Goal: Check status: Check status

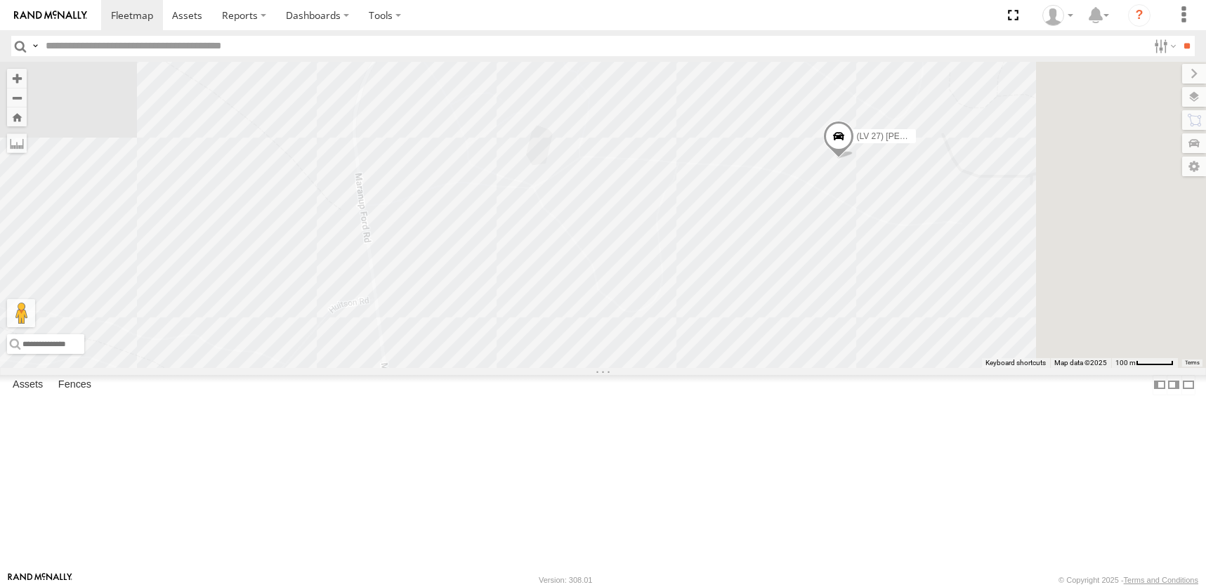
drag, startPoint x: 888, startPoint y: 377, endPoint x: 693, endPoint y: 337, distance: 199.4
click at [693, 337] on div "(LV 27) [PERSON_NAME]" at bounding box center [603, 215] width 1206 height 306
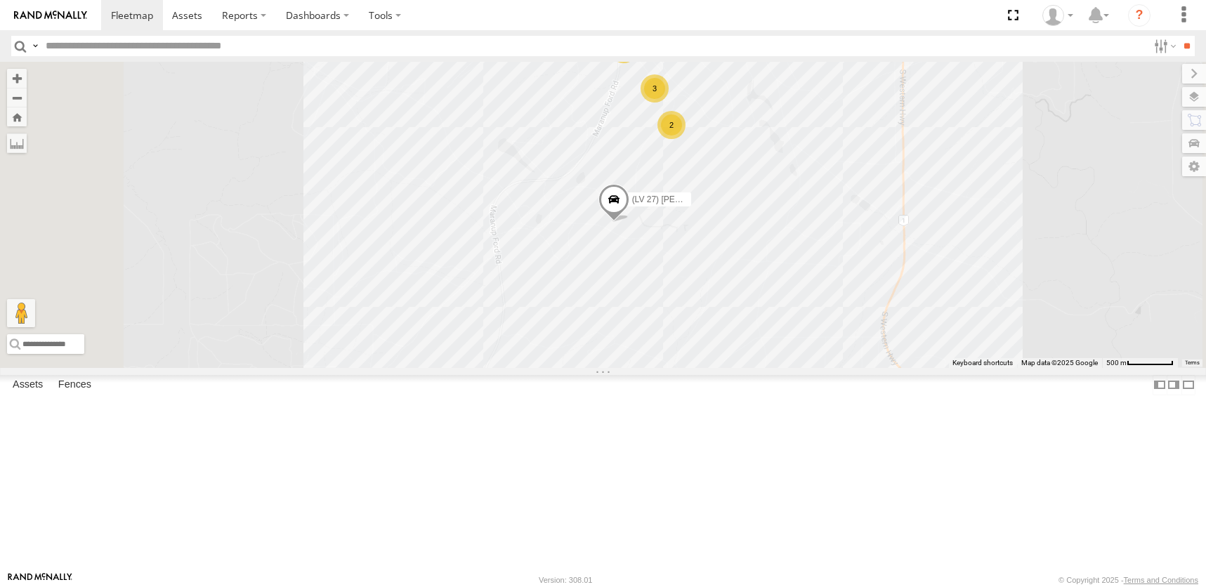
click at [0, 0] on span at bounding box center [0, 0] width 0 height 0
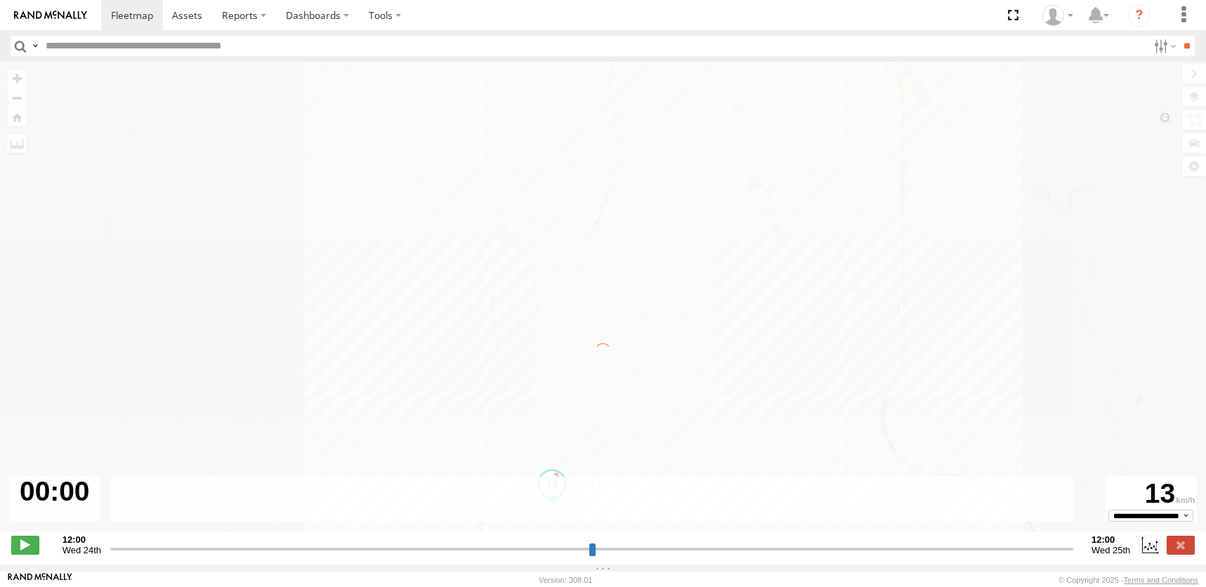
type input "**********"
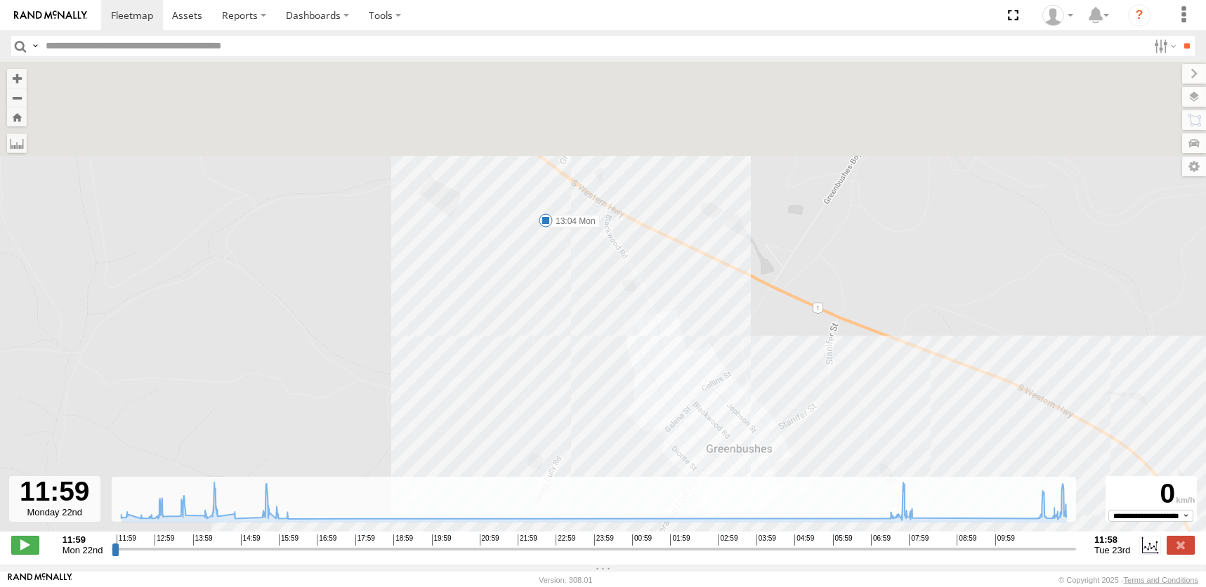
drag, startPoint x: 626, startPoint y: 118, endPoint x: 566, endPoint y: 292, distance: 184.2
click at [566, 292] on div "(LV23) space cab triton 13:04 Mon 8 15:45 Mon 07:44 Tue 11:48 Tue" at bounding box center [603, 304] width 1206 height 485
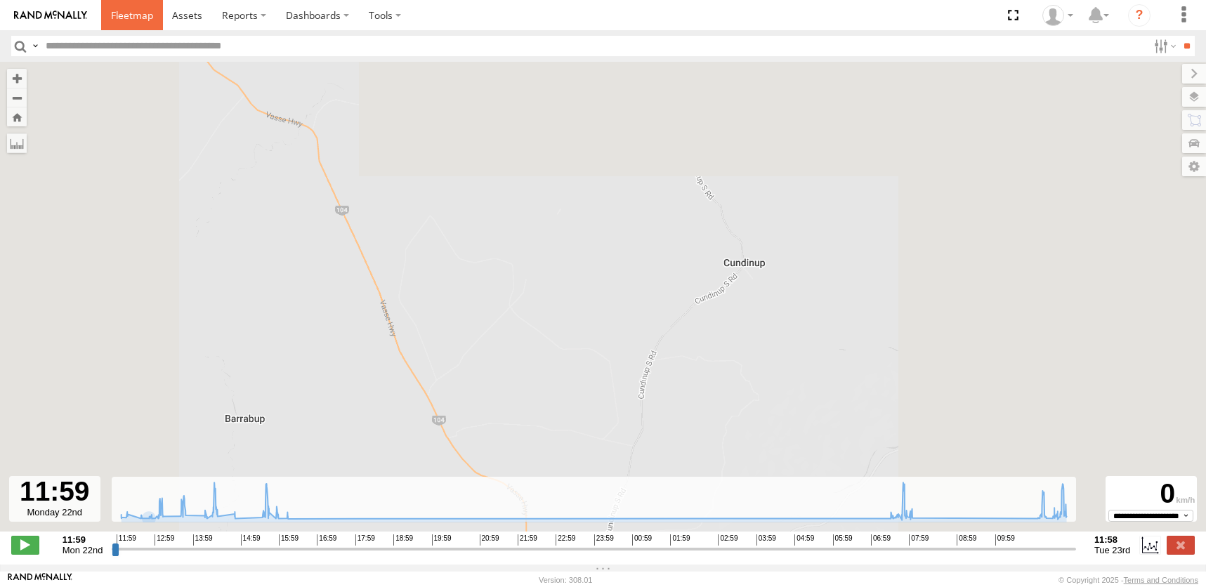
click at [146, 24] on link at bounding box center [132, 15] width 62 height 30
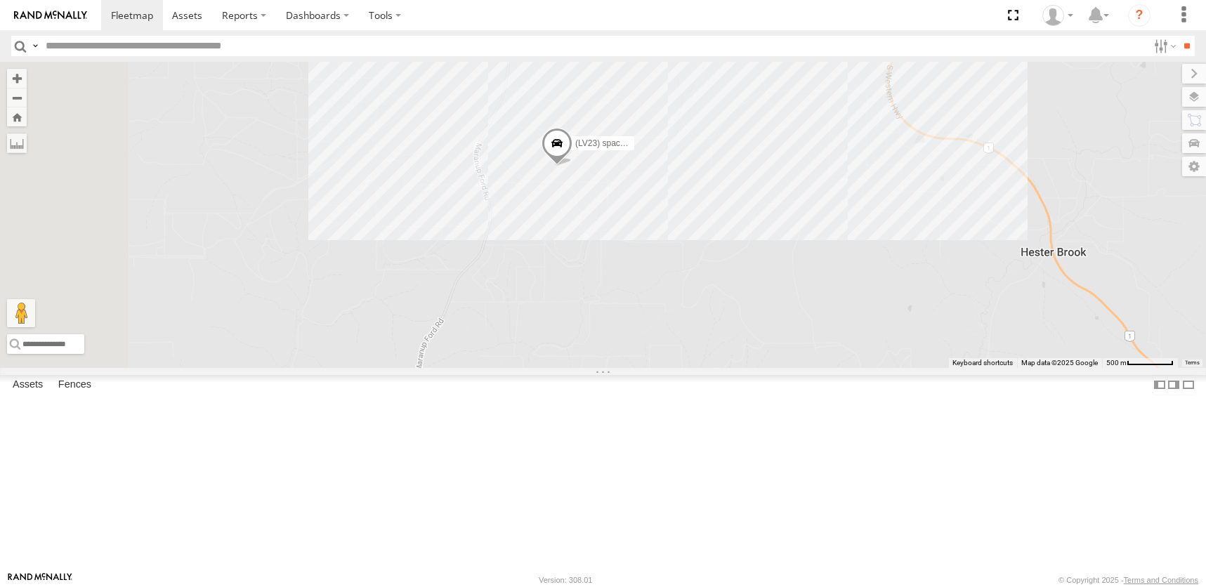
drag, startPoint x: 830, startPoint y: 223, endPoint x: 1007, endPoint y: 655, distance: 467.6
click at [1007, 587] on html at bounding box center [603, 293] width 1206 height 587
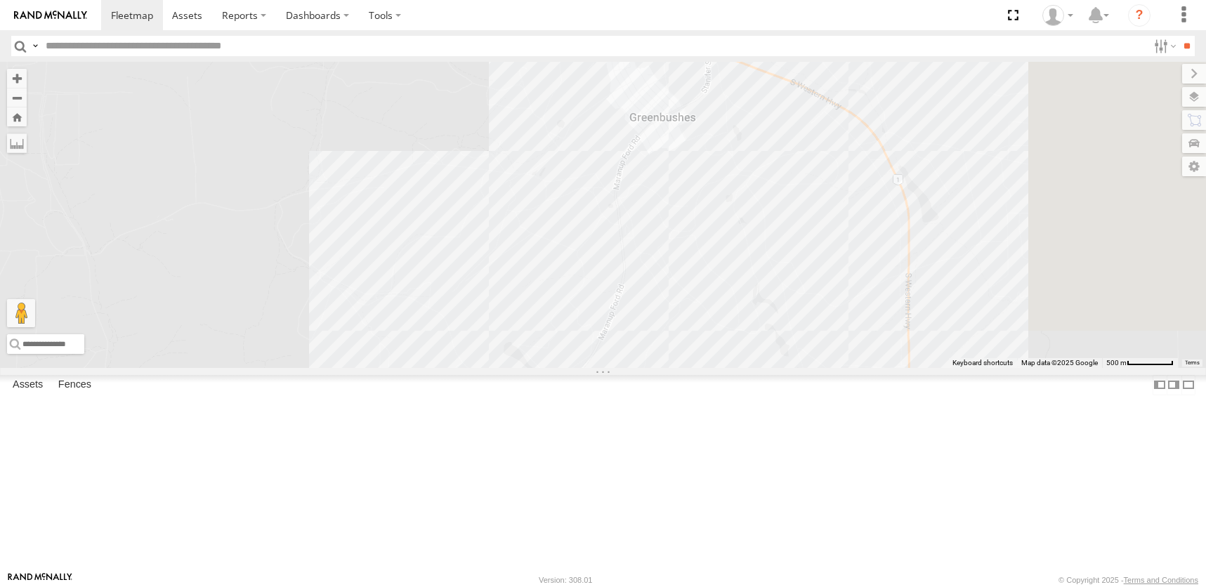
drag, startPoint x: 797, startPoint y: 254, endPoint x: 741, endPoint y: 209, distance: 71.4
click at [705, 163] on div "(LV23) space cab triton" at bounding box center [603, 215] width 1206 height 306
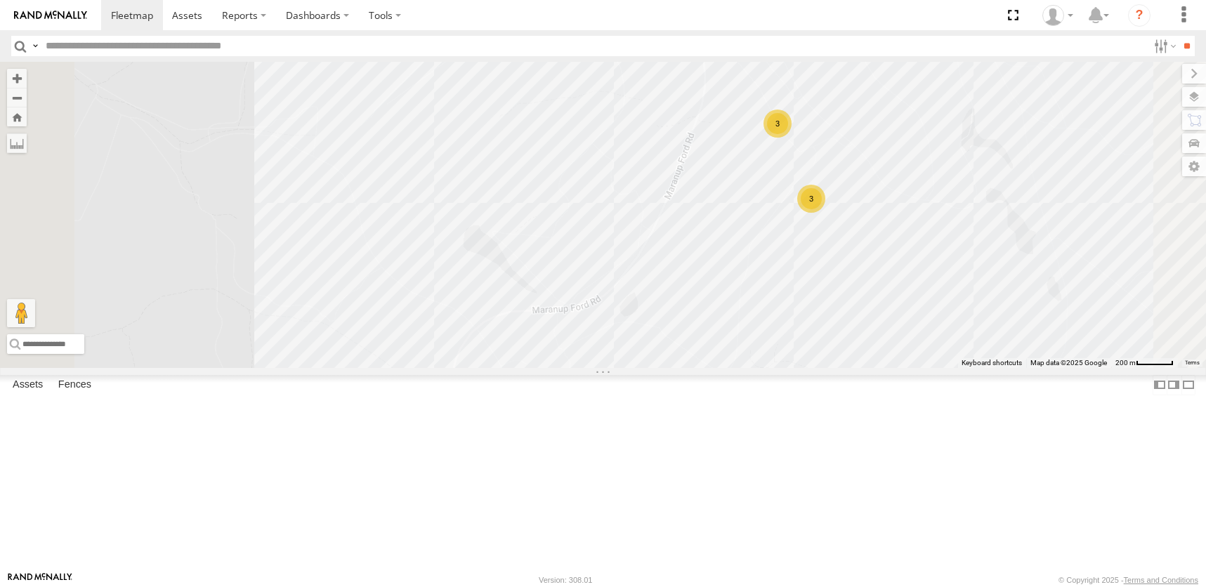
drag, startPoint x: 811, startPoint y: 419, endPoint x: 710, endPoint y: 511, distance: 136.7
click at [719, 367] on div "(LV23) space cab triton (TR6) Little Tipper (LV20) Tony Ute 3 3 3" at bounding box center [603, 215] width 1206 height 306
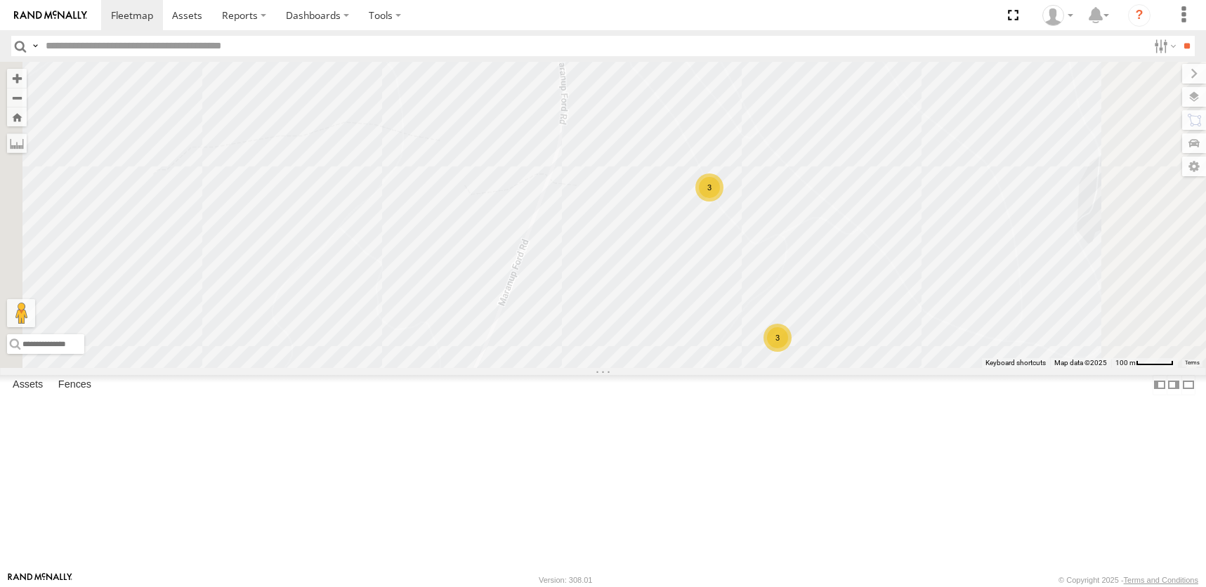
drag, startPoint x: 728, startPoint y: 453, endPoint x: 719, endPoint y: 514, distance: 61.7
click at [719, 367] on div "(LV23) space cab triton (TR6) Little Tipper (LV20) Tony Ute 3 3" at bounding box center [603, 215] width 1206 height 306
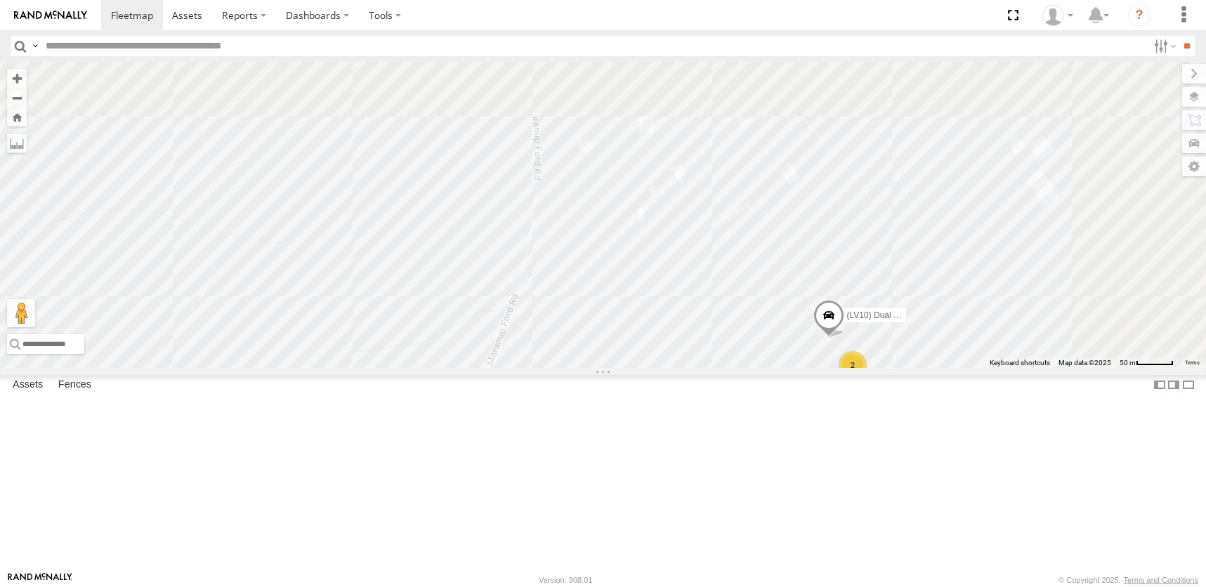
drag, startPoint x: 747, startPoint y: 263, endPoint x: 735, endPoint y: 475, distance: 212.5
click at [731, 367] on div "(LV23) space cab triton (TR6) Little Tipper (LV20) Tony Ute (LV10) Dual cab ran…" at bounding box center [603, 215] width 1206 height 306
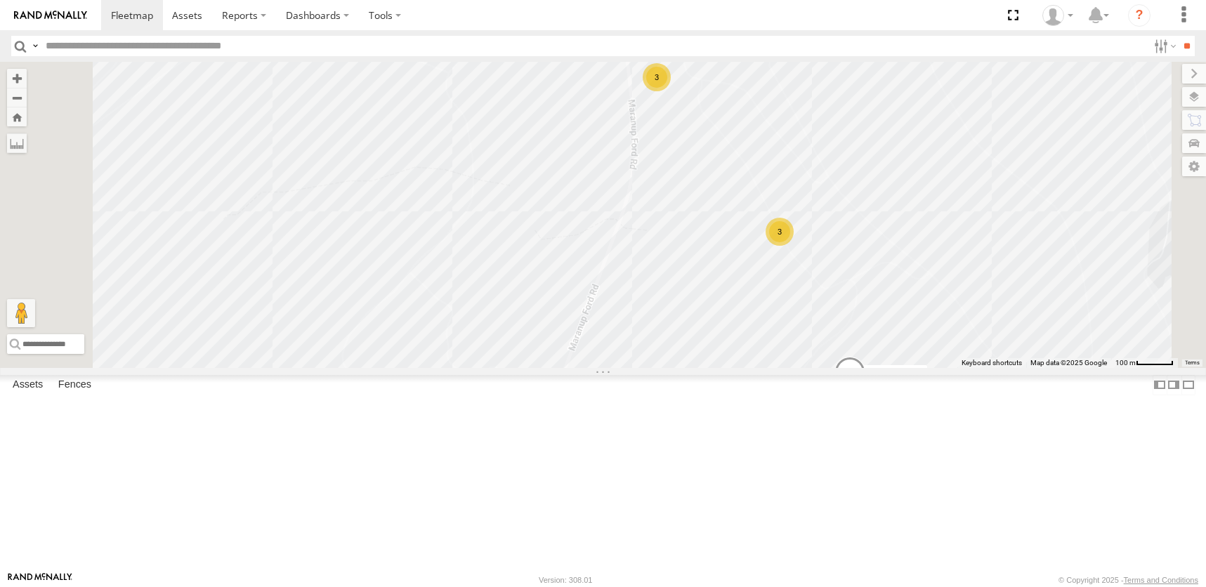
drag, startPoint x: 903, startPoint y: 507, endPoint x: 816, endPoint y: 178, distance: 340.8
click at [816, 178] on div "(LV23) space cab triton (TR6) Little Tipper (LV20) Tony Ute (TR4) Prime mover 3…" at bounding box center [603, 215] width 1206 height 306
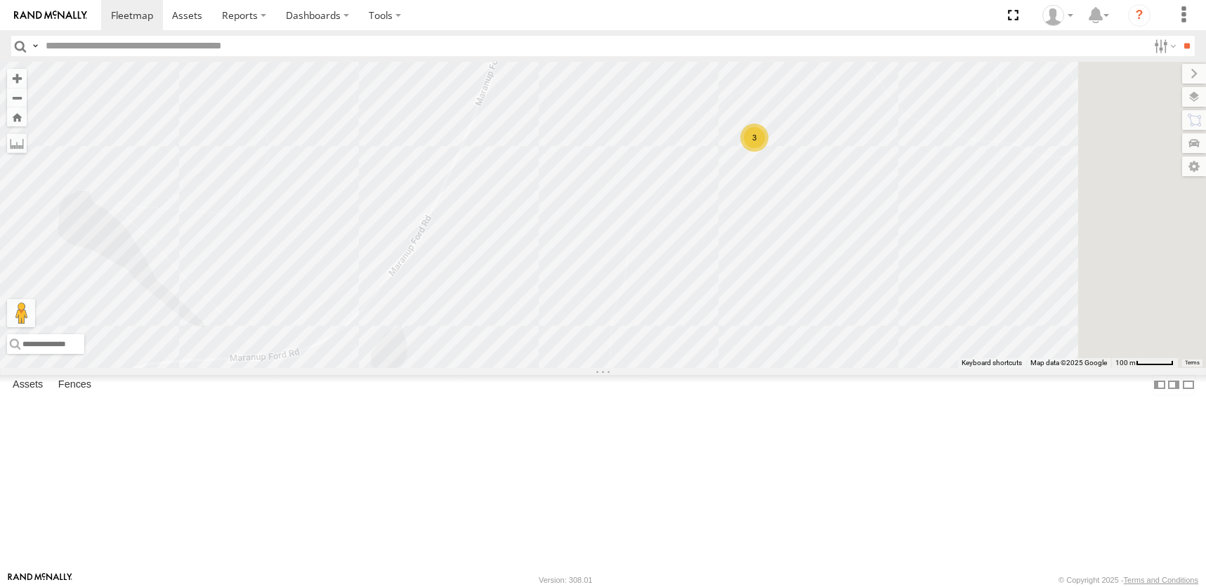
click at [769, 152] on div "3" at bounding box center [754, 138] width 28 height 28
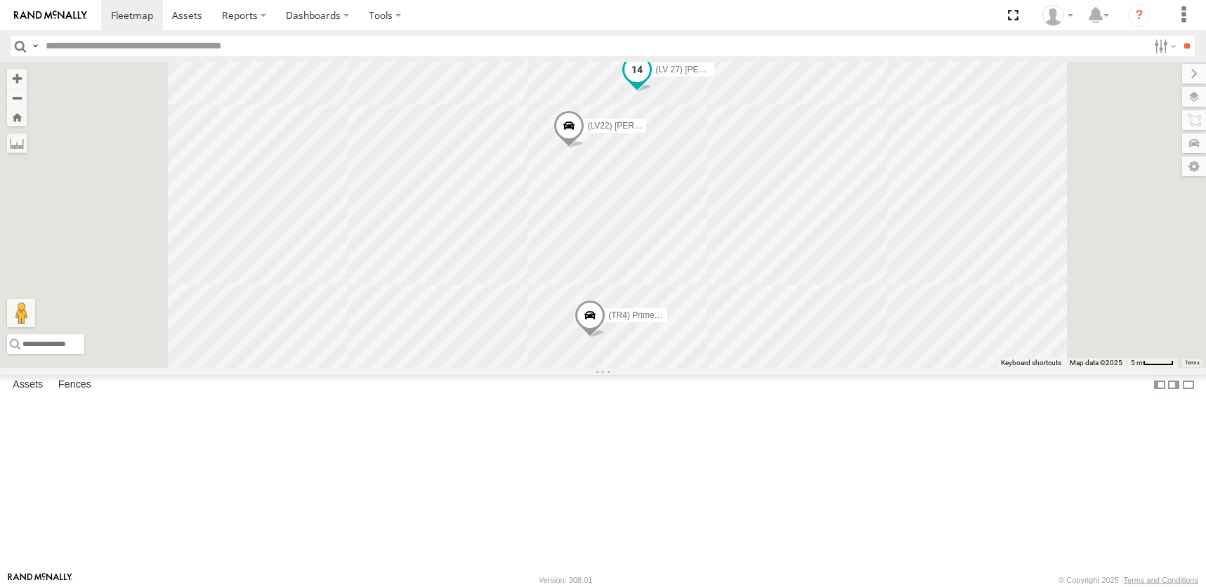
click at [650, 82] on span at bounding box center [637, 69] width 25 height 25
click at [656, 76] on label at bounding box center [642, 71] width 27 height 10
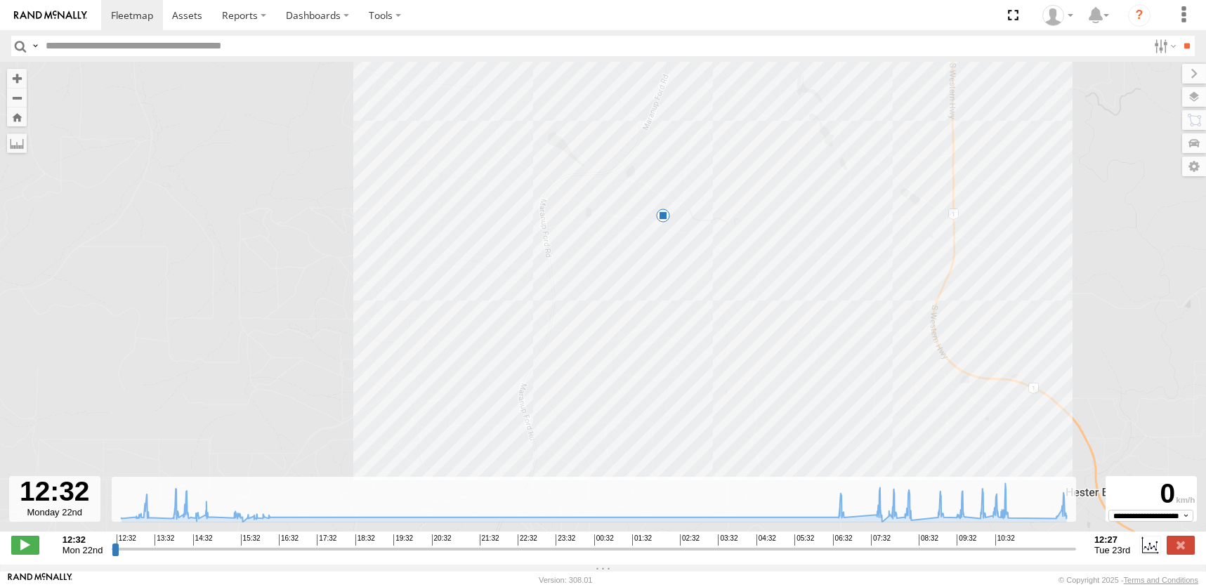
drag, startPoint x: 401, startPoint y: 415, endPoint x: 402, endPoint y: 145, distance: 269.8
click at [402, 141] on div "(LV 27) Reeve Ute 12:34 Mon 13:03 Mon 14:30 Mon 14 5" at bounding box center [603, 304] width 1206 height 485
click at [23, 550] on span at bounding box center [25, 545] width 28 height 18
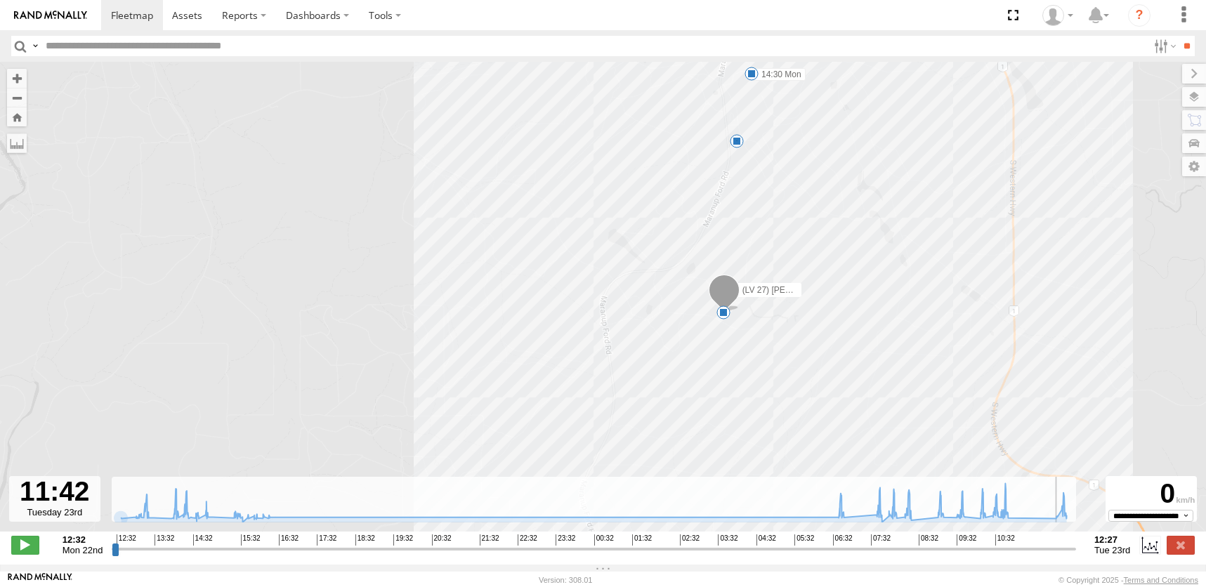
drag, startPoint x: 117, startPoint y: 556, endPoint x: 1042, endPoint y: 561, distance: 924.5
click at [1042, 556] on input "range" at bounding box center [594, 548] width 965 height 13
drag, startPoint x: 1050, startPoint y: 557, endPoint x: 1071, endPoint y: 556, distance: 21.1
click at [1071, 556] on input "range" at bounding box center [594, 548] width 965 height 13
type input "**********"
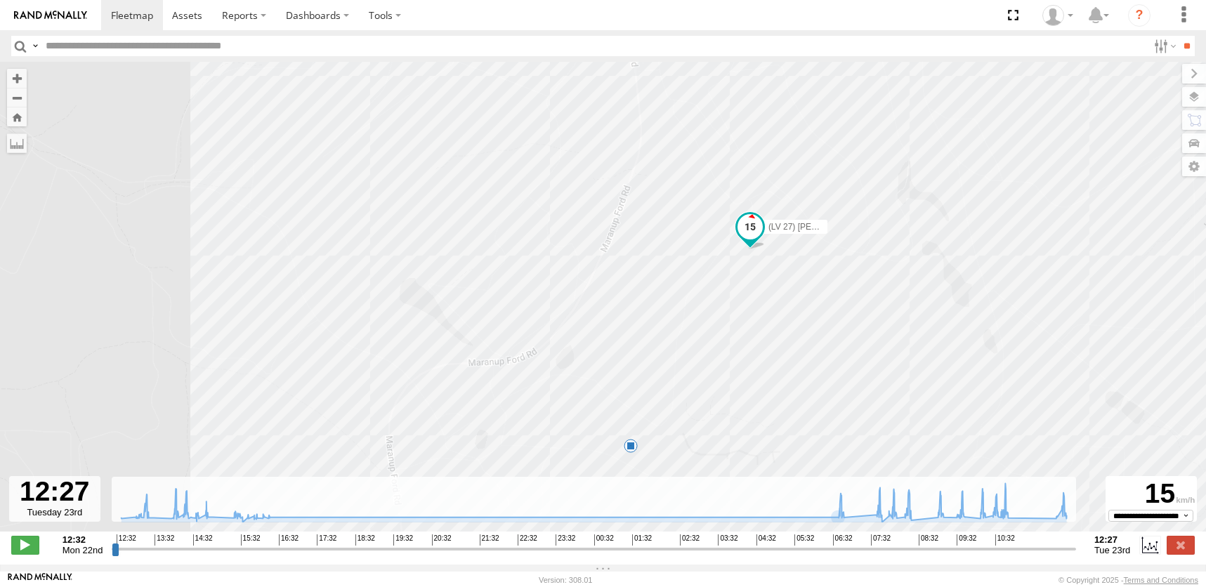
drag, startPoint x: 725, startPoint y: 268, endPoint x: 740, endPoint y: 478, distance: 211.3
click at [740, 478] on div "(LV 27) Reeve Ute 12:34 Mon 13:03 Mon 14:30 Mon 5" at bounding box center [603, 304] width 1206 height 485
click at [119, 18] on span at bounding box center [132, 14] width 42 height 13
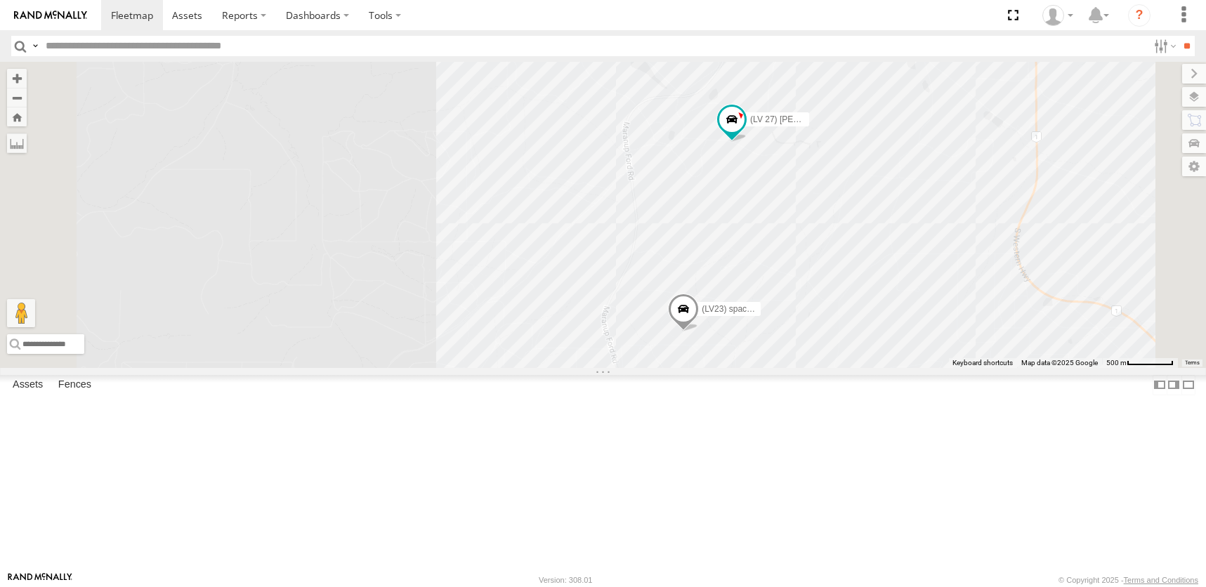
drag, startPoint x: 884, startPoint y: 249, endPoint x: 788, endPoint y: 351, distance: 140.6
click at [788, 351] on div "(LV23) space cab triton (LV 27) [PERSON_NAME] 3 2 3" at bounding box center [603, 215] width 1206 height 306
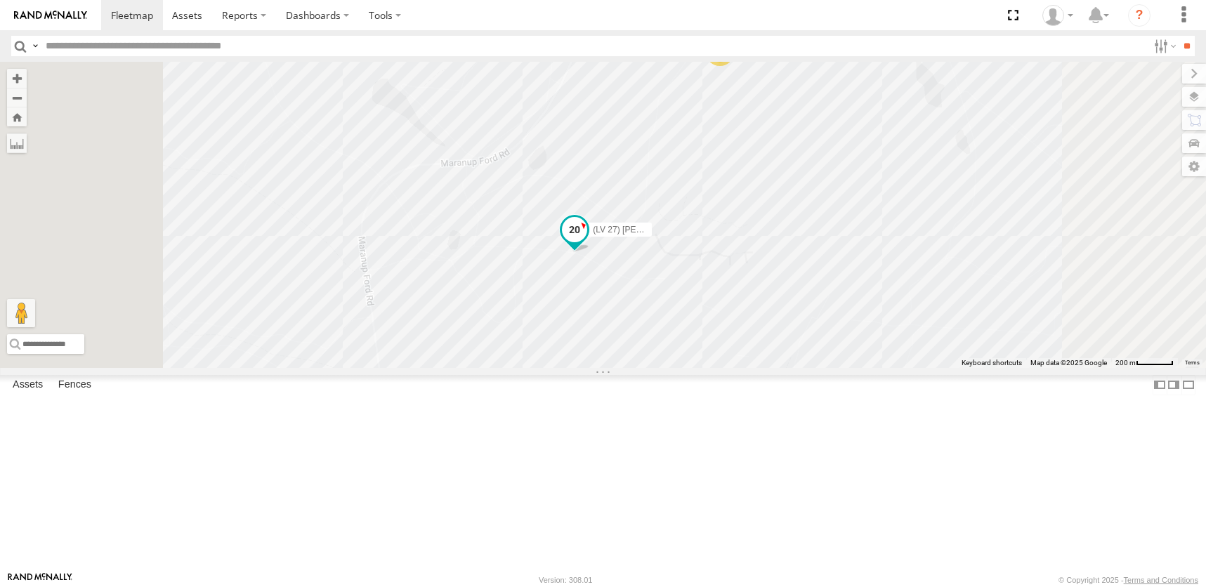
click at [587, 242] on span at bounding box center [574, 229] width 25 height 25
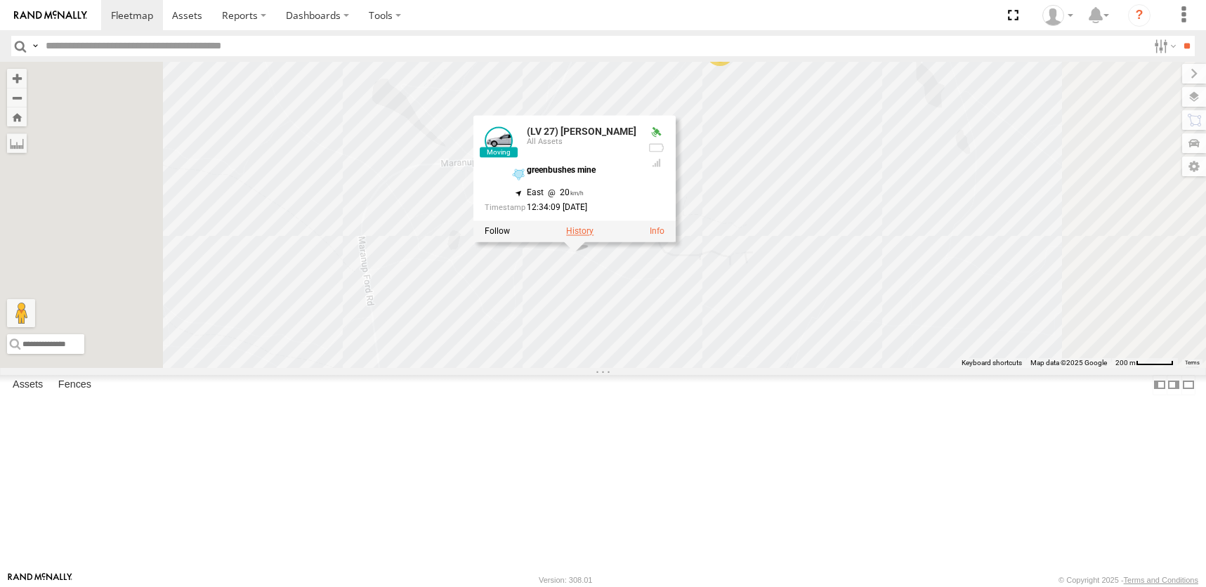
click at [594, 236] on label at bounding box center [579, 231] width 27 height 10
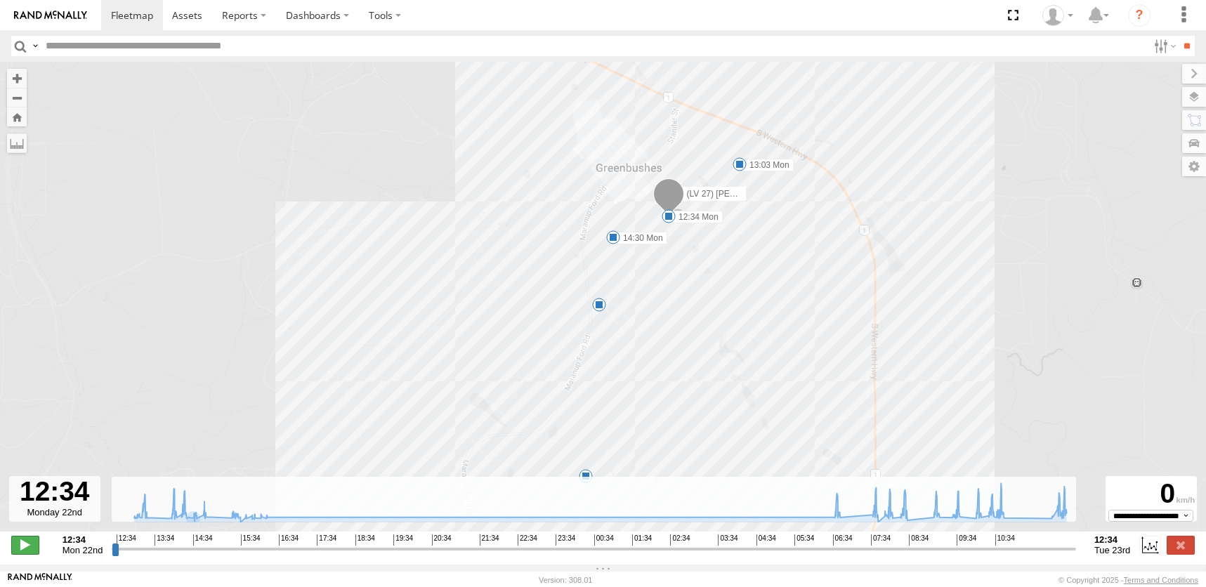
click at [25, 551] on span at bounding box center [25, 545] width 28 height 18
drag, startPoint x: 119, startPoint y: 559, endPoint x: 1064, endPoint y: 547, distance: 945.7
click at [1064, 547] on input "range" at bounding box center [594, 548] width 965 height 13
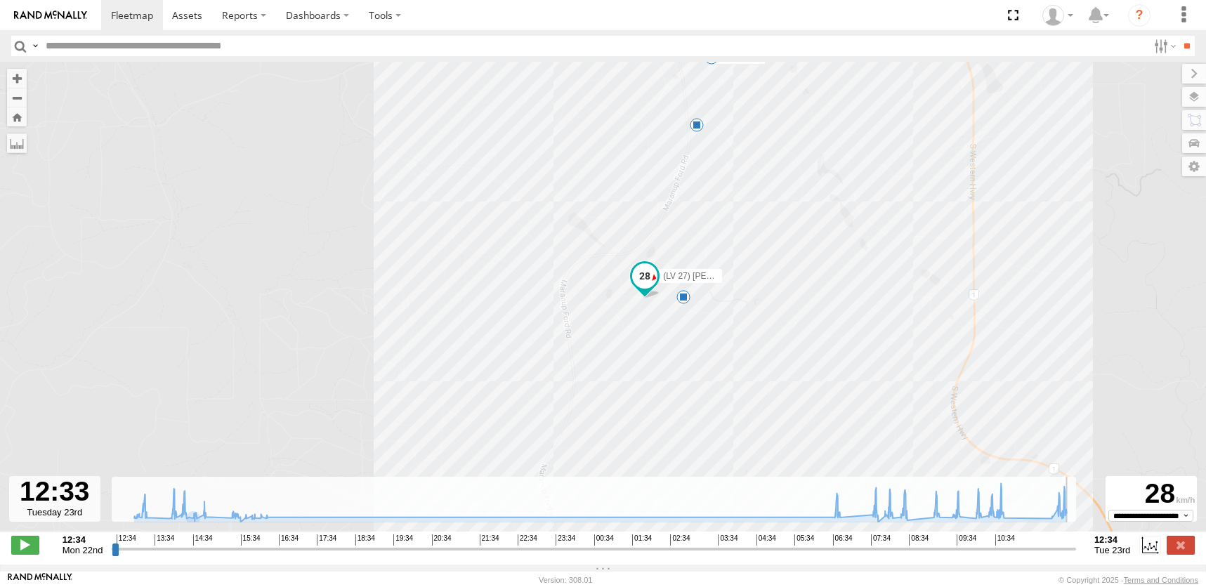
type input "**********"
click at [170, 324] on div "(LV 27) Reeve Ute 12:34 Mon 13:03 Mon 14:30 Mon 14 5" at bounding box center [603, 304] width 1206 height 485
click at [128, 15] on span at bounding box center [132, 14] width 42 height 13
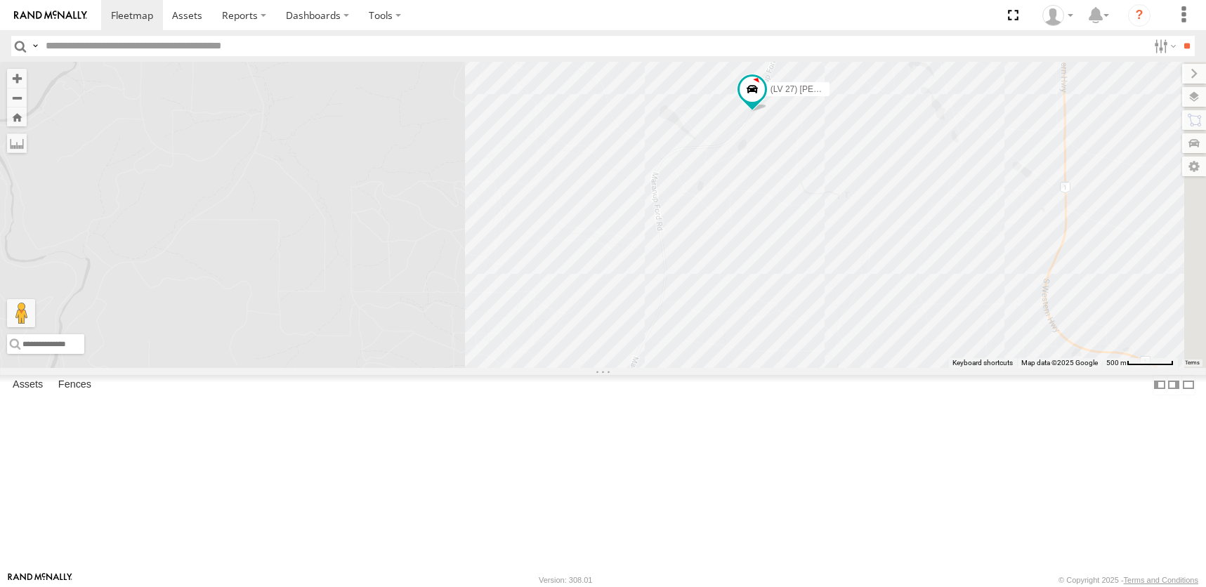
drag, startPoint x: 979, startPoint y: 266, endPoint x: 827, endPoint y: 511, distance: 288.7
click at [827, 367] on div "(LV 27) Reeve Ute (LV23) space cab triton" at bounding box center [603, 215] width 1206 height 306
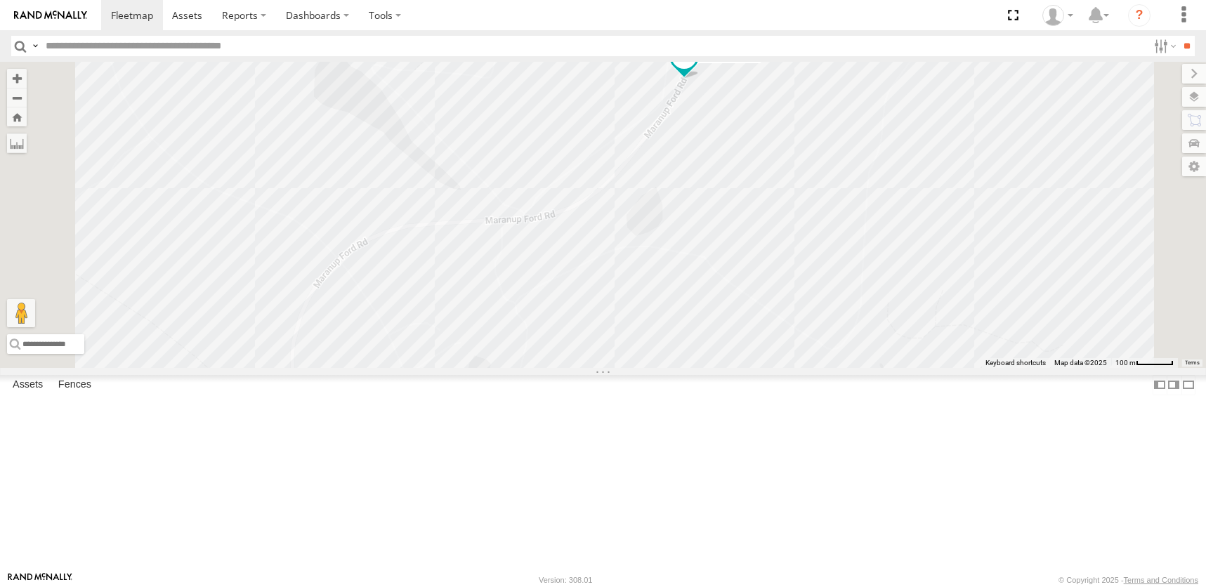
drag, startPoint x: 894, startPoint y: 242, endPoint x: 814, endPoint y: 476, distance: 247.5
click at [814, 367] on div "(LV 27) Reeve Ute (LV23) space cab triton (WC01) Water Truck" at bounding box center [603, 215] width 1206 height 306
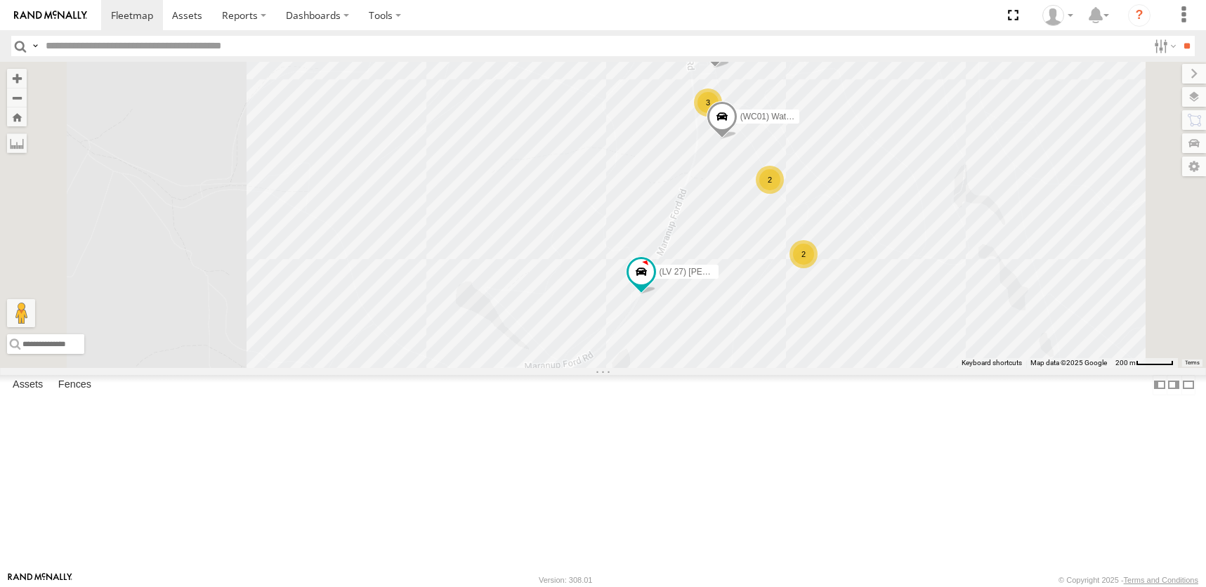
click at [0, 0] on span at bounding box center [0, 0] width 0 height 0
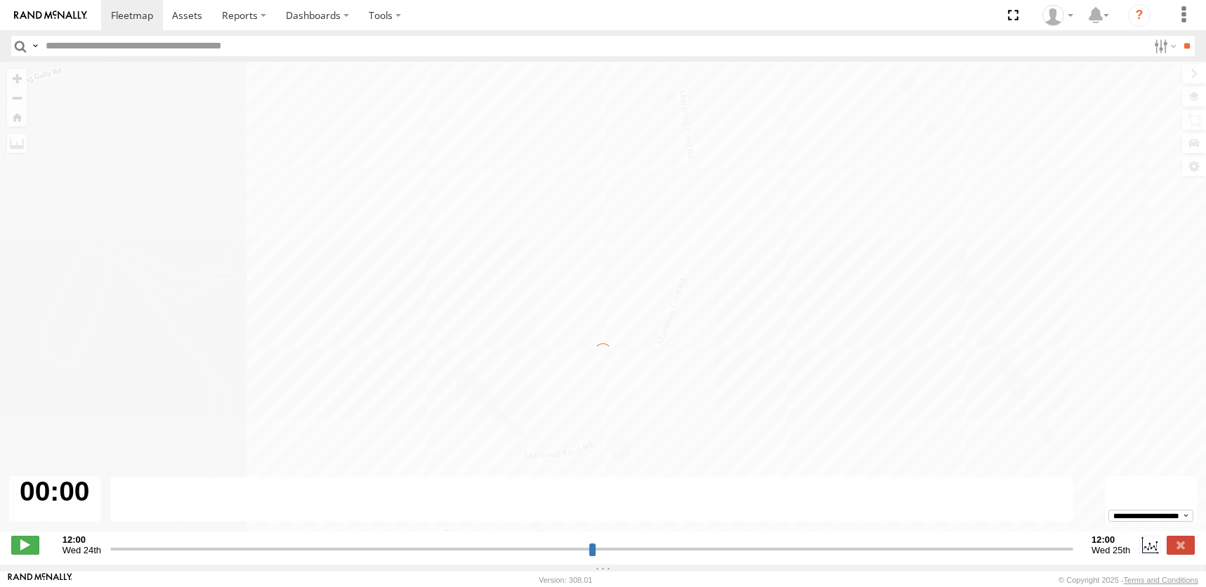
type input "**********"
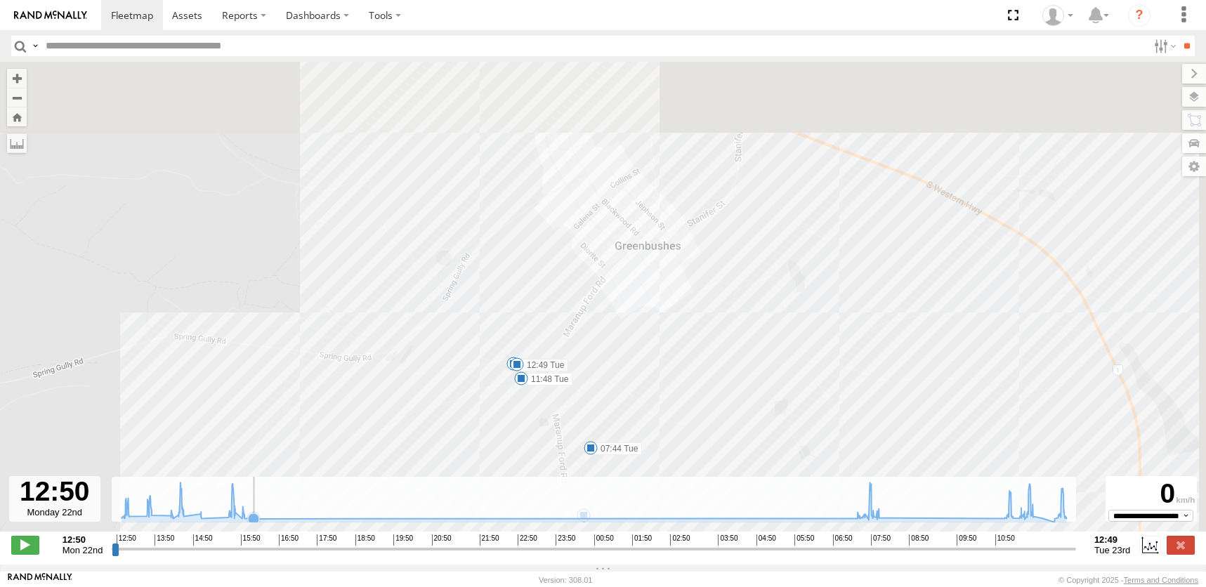
drag, startPoint x: 674, startPoint y: 262, endPoint x: 483, endPoint y: 490, distance: 296.7
click at [483, 490] on div "← Move left → Move right ↑ Move up ↓ Move down + Zoom in - Zoom out Home Jump l…" at bounding box center [603, 313] width 1206 height 503
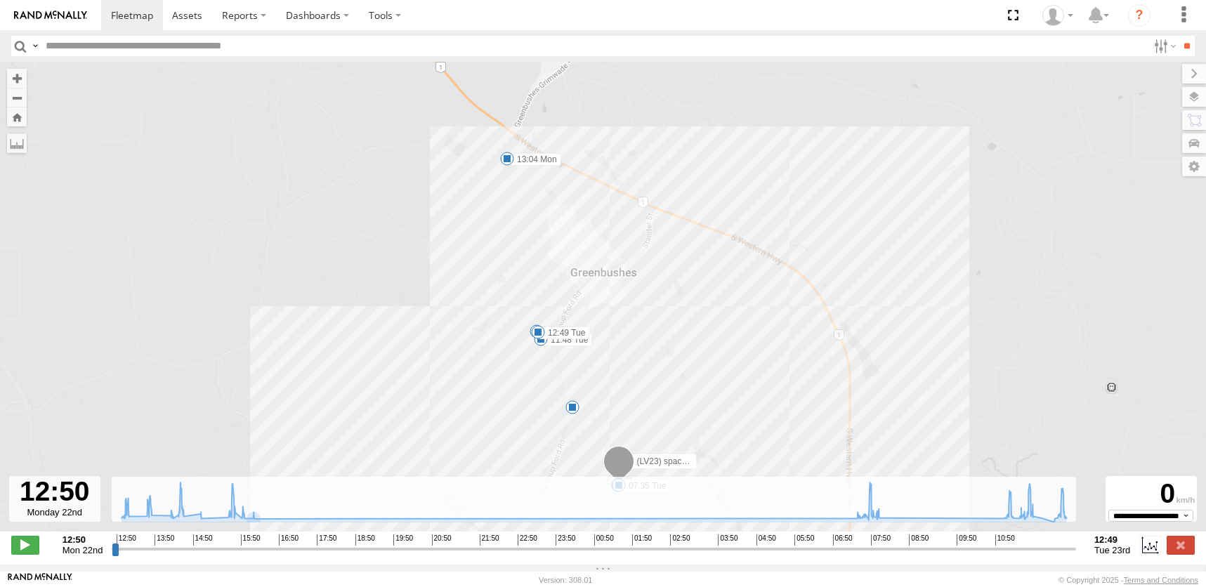
click at [462, 409] on div "(LV23) space cab triton 13:04 Mon 13:38 Mon 14:02 Mon 07:35 Tue 15:45 Mon 11:48…" at bounding box center [603, 304] width 1206 height 485
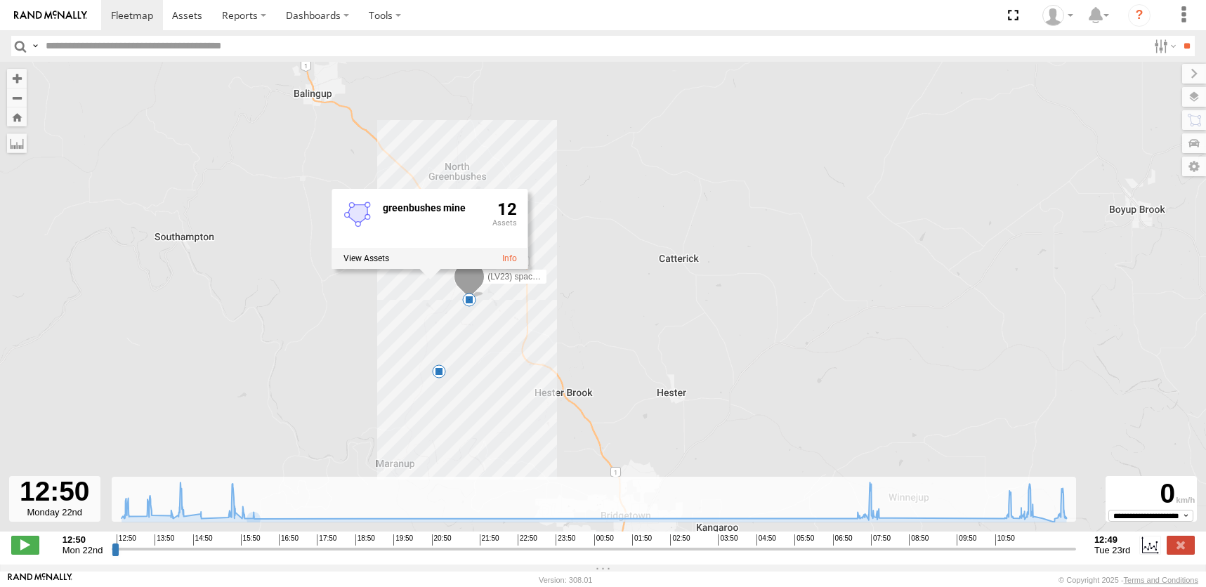
click at [303, 374] on div "(LV23) space cab triton 13:04 Mon 13 10 greenbushes mine 12" at bounding box center [603, 304] width 1206 height 485
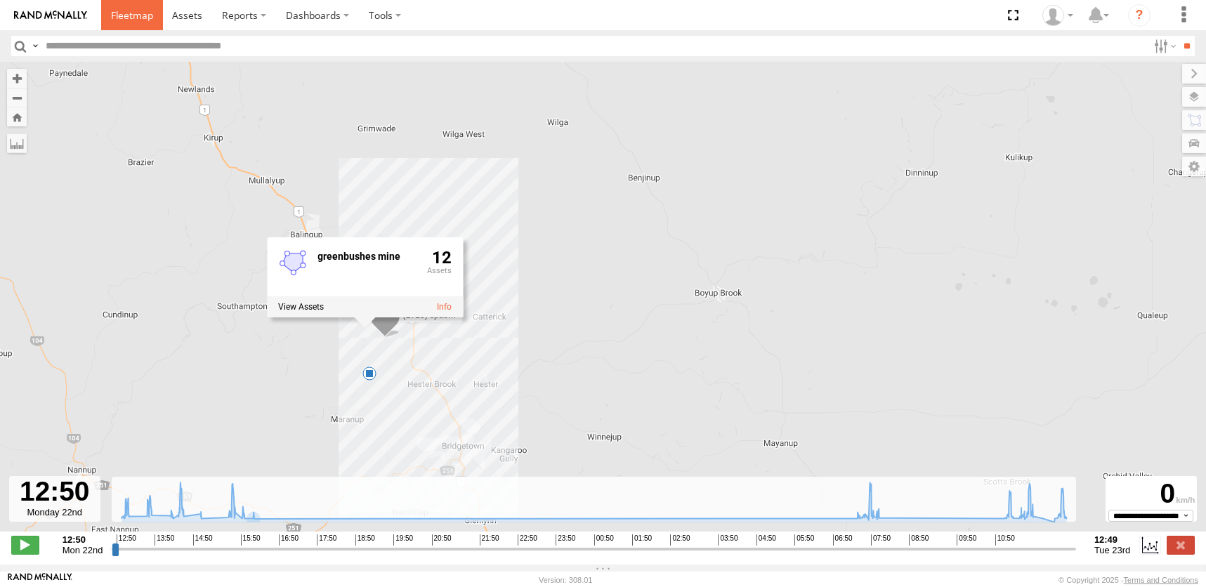
click at [139, 12] on span at bounding box center [132, 14] width 42 height 13
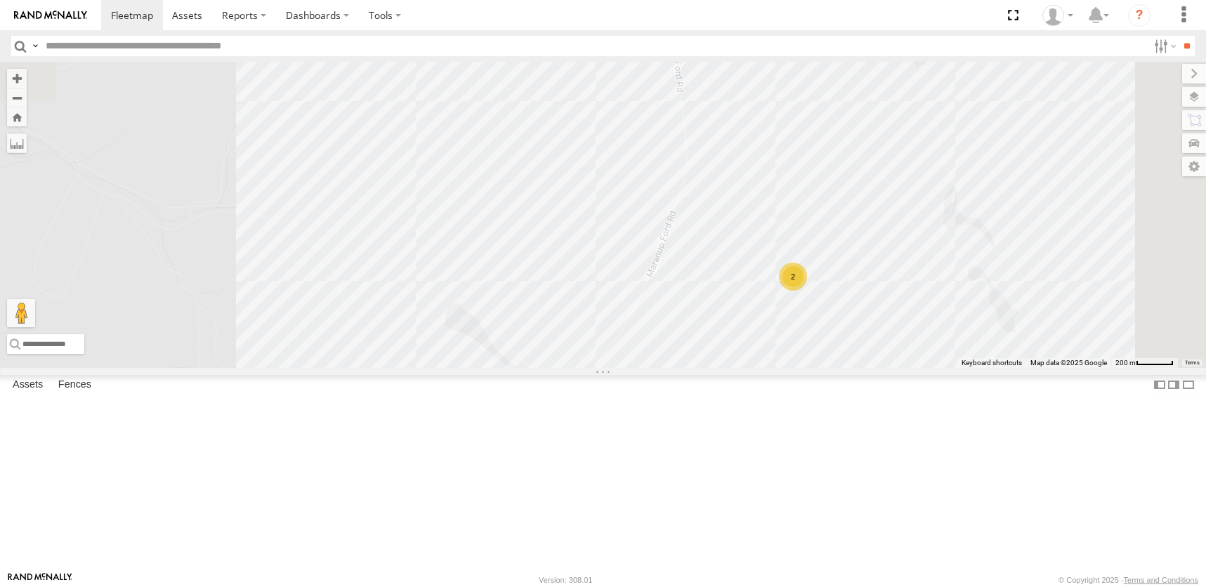
drag, startPoint x: 898, startPoint y: 201, endPoint x: 755, endPoint y: 530, distance: 359.0
click at [747, 367] on div "(LV23) space cab triton 2" at bounding box center [603, 215] width 1206 height 306
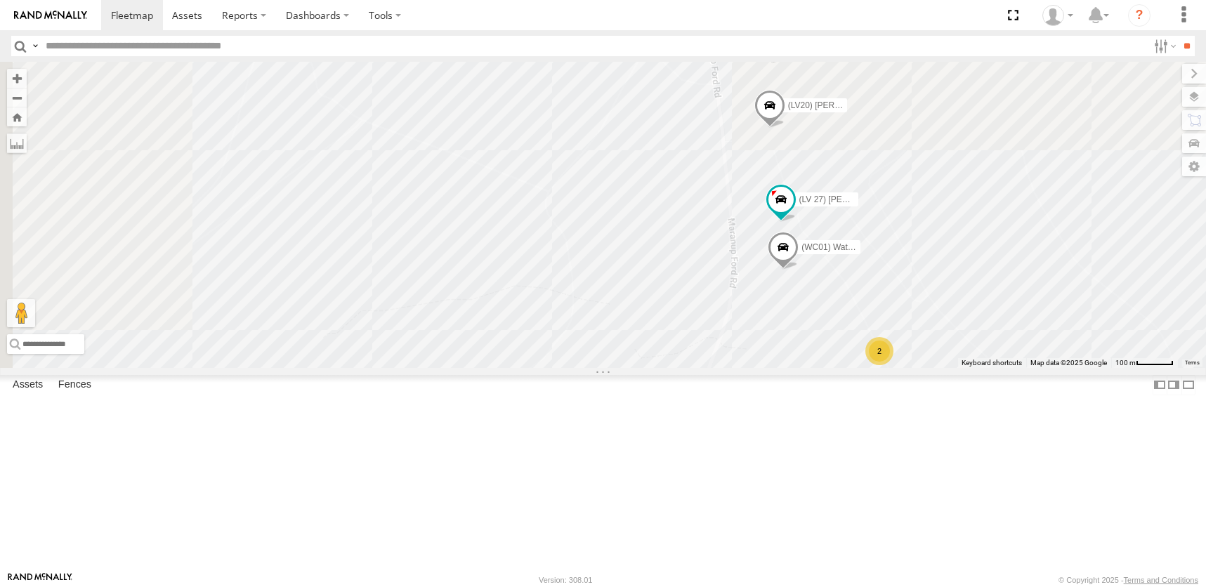
drag, startPoint x: 636, startPoint y: 377, endPoint x: 695, endPoint y: 533, distance: 166.1
click at [695, 367] on div "(LV23) space cab triton (LV 27) Reeve Ute (TR6) Little Tipper (LV20) Tony Ute (…" at bounding box center [603, 215] width 1206 height 306
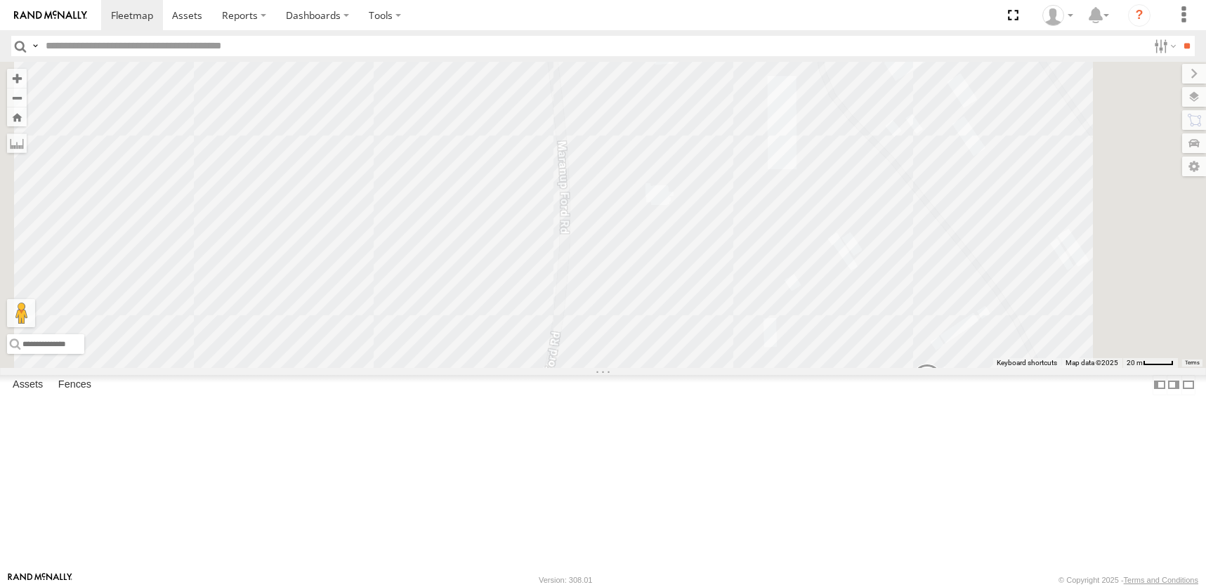
click at [0, 0] on span at bounding box center [0, 0] width 0 height 0
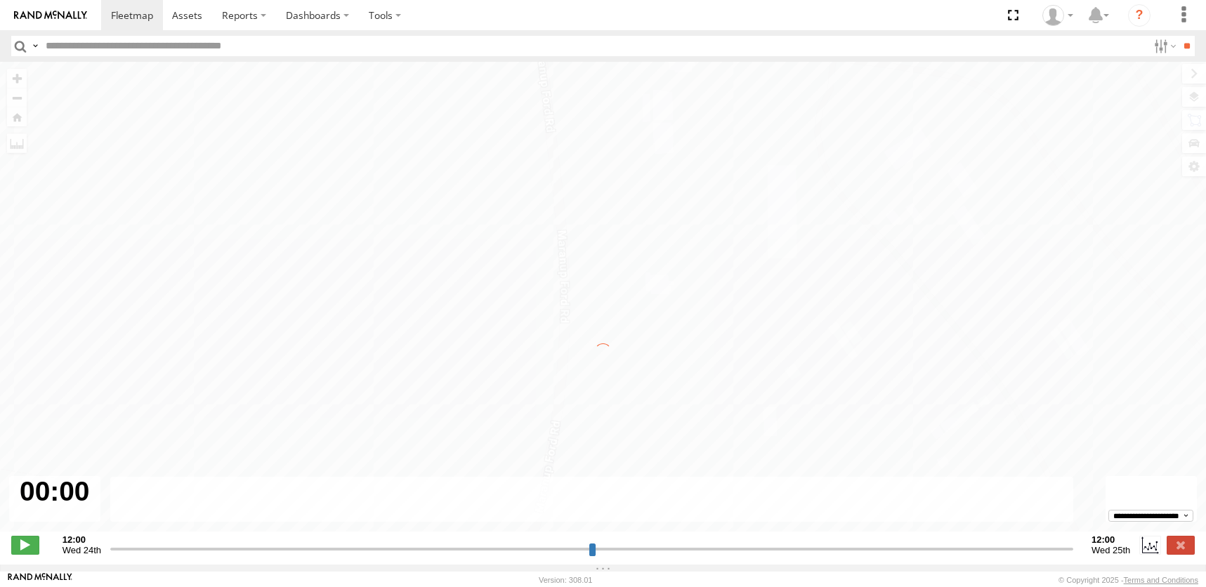
type input "**********"
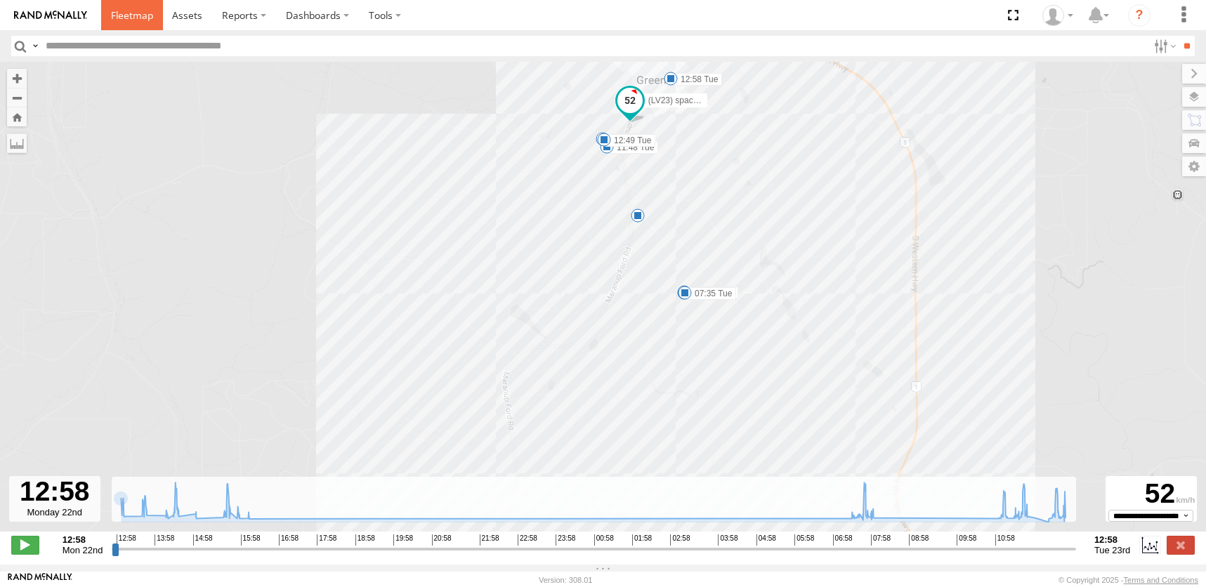
click at [127, 13] on span at bounding box center [132, 14] width 42 height 13
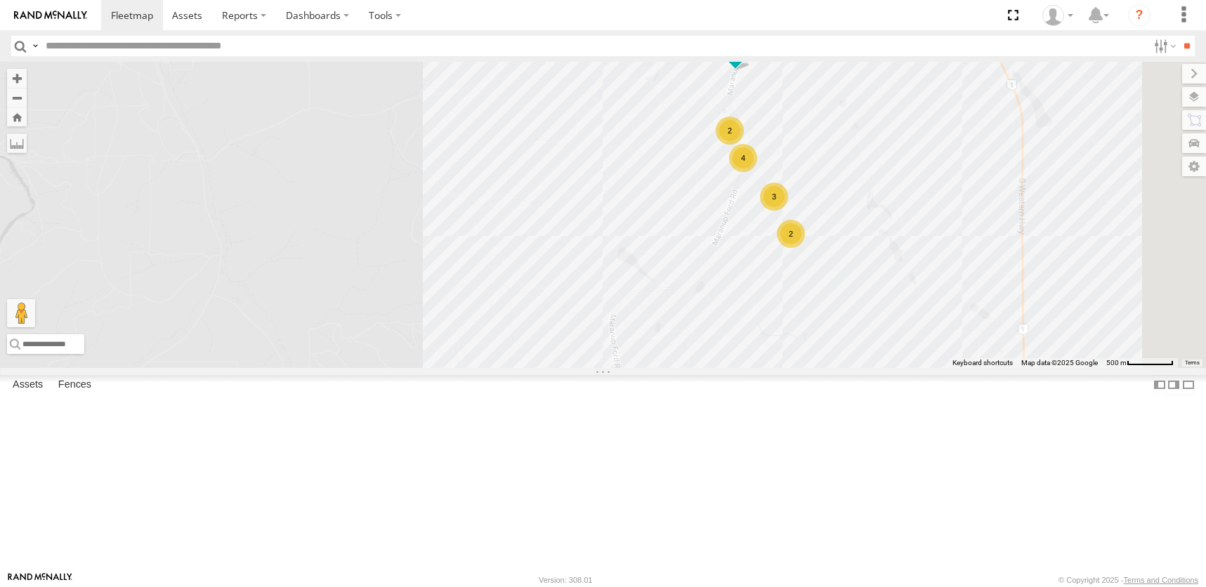
drag, startPoint x: 867, startPoint y: 297, endPoint x: 596, endPoint y: 354, distance: 276.4
click at [618, 367] on div "(LV23) space cab triton 2 3 2 4" at bounding box center [603, 215] width 1206 height 306
